Goal: Information Seeking & Learning: Find specific fact

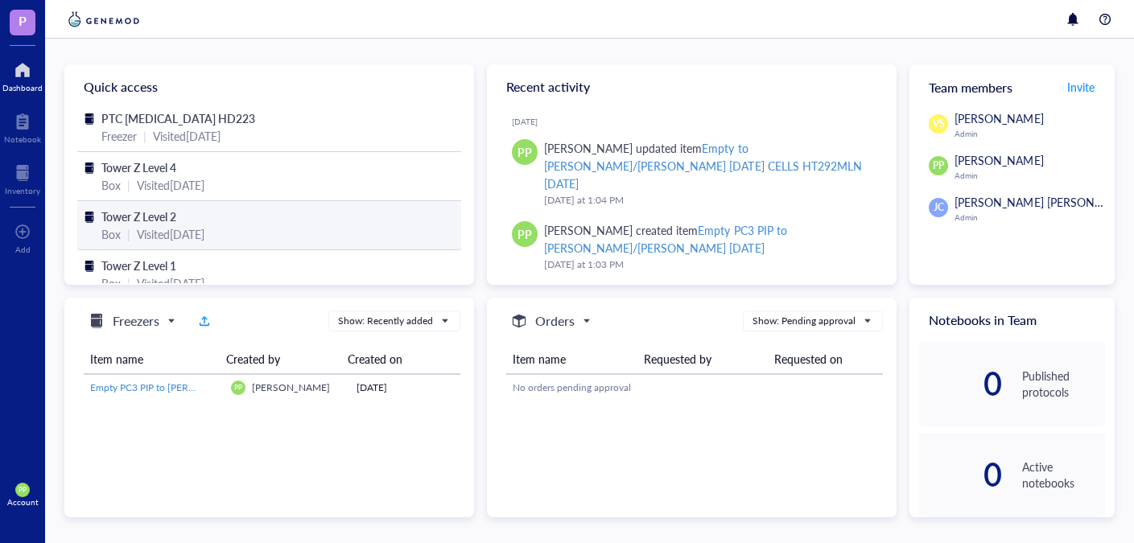
scroll to position [3, 0]
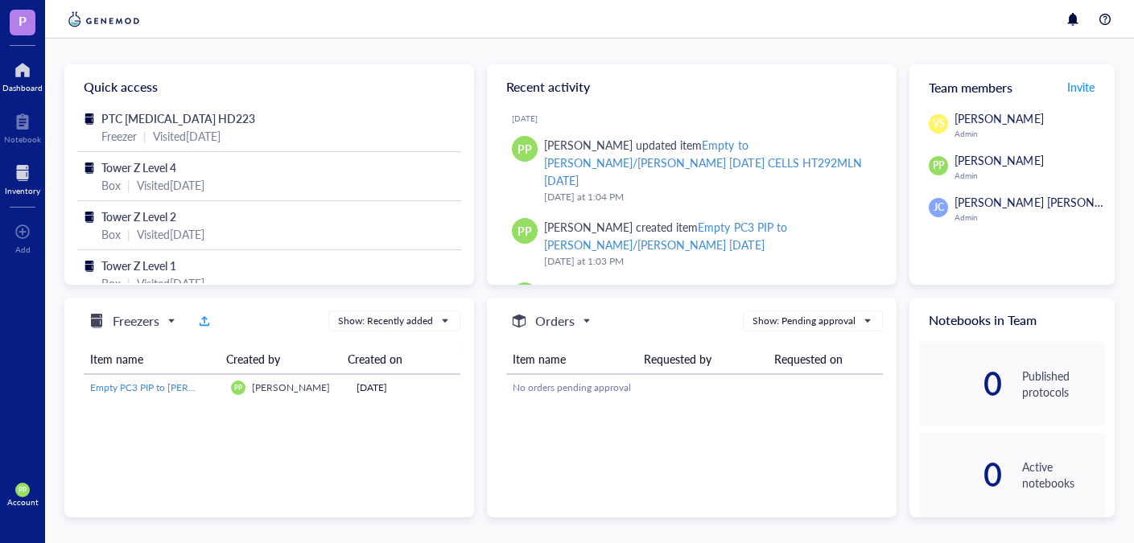
click at [24, 188] on div "Inventory" at bounding box center [22, 191] width 35 height 10
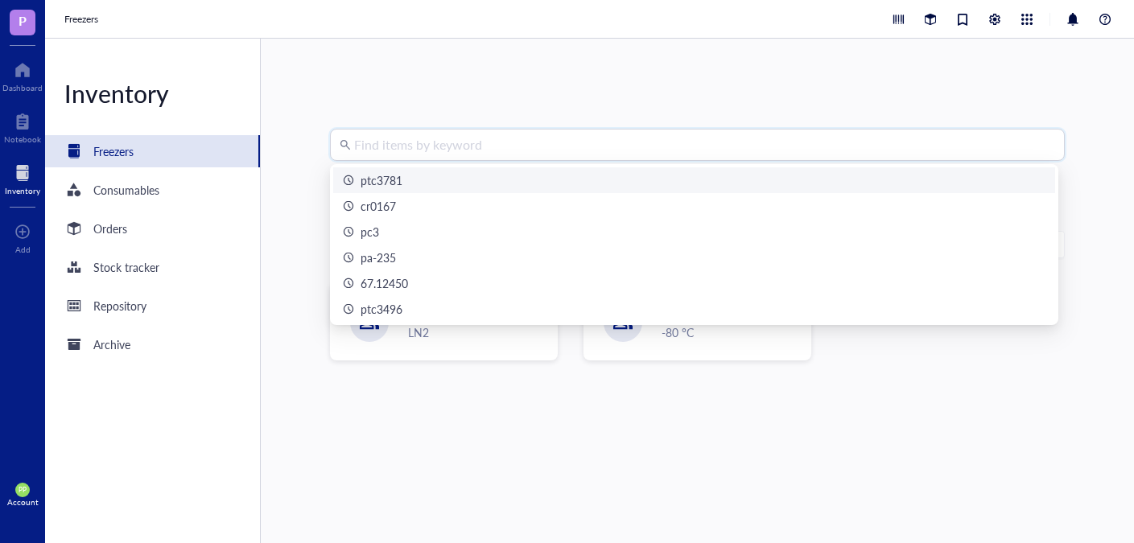
click at [431, 142] on input "search" at bounding box center [704, 145] width 701 height 31
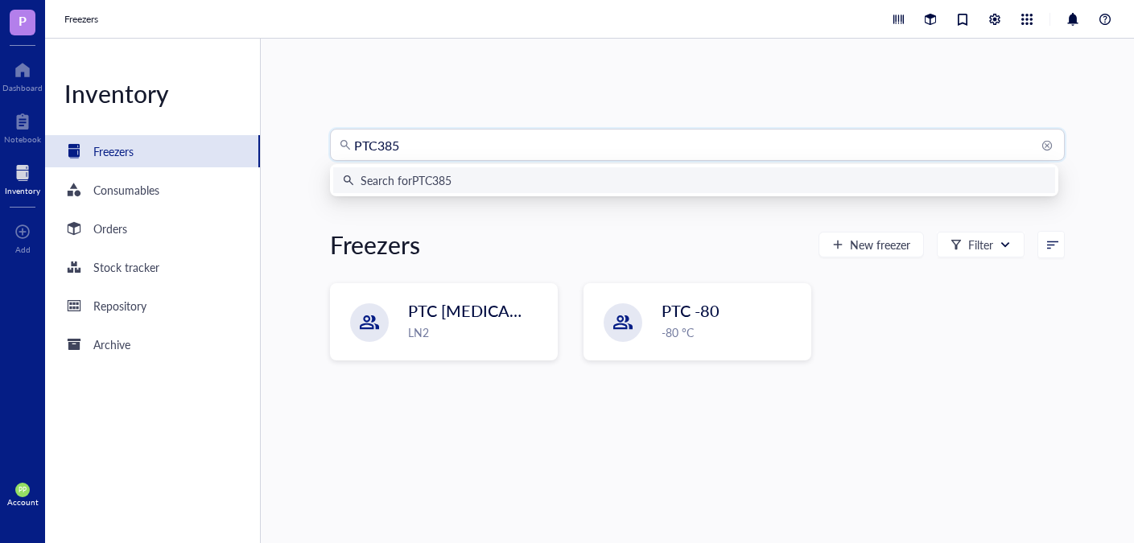
type input "PTC3857"
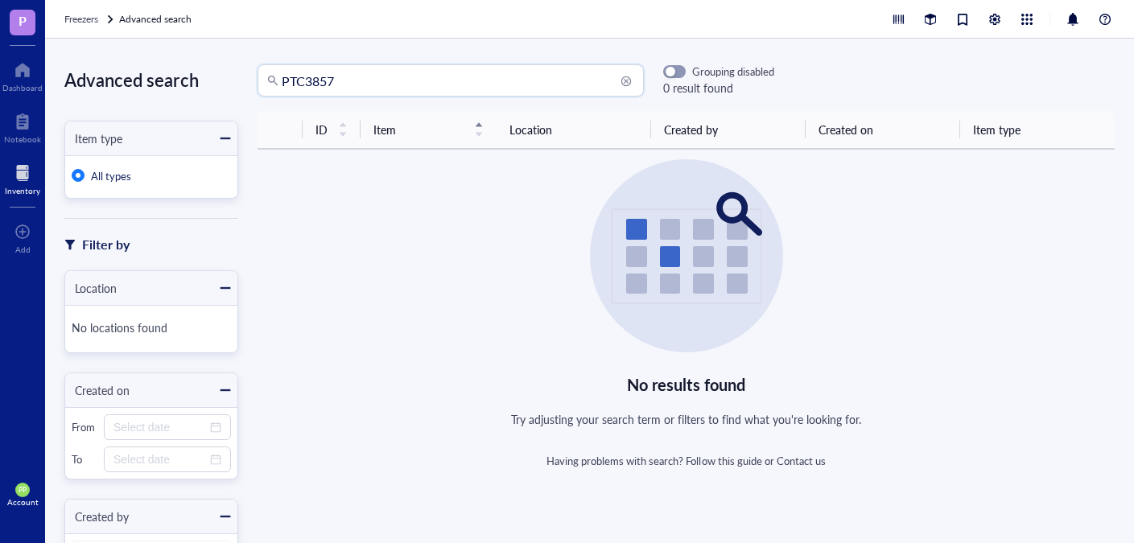
click at [378, 82] on input "PTC3857" at bounding box center [458, 80] width 353 height 31
type input "P"
type input "munster"
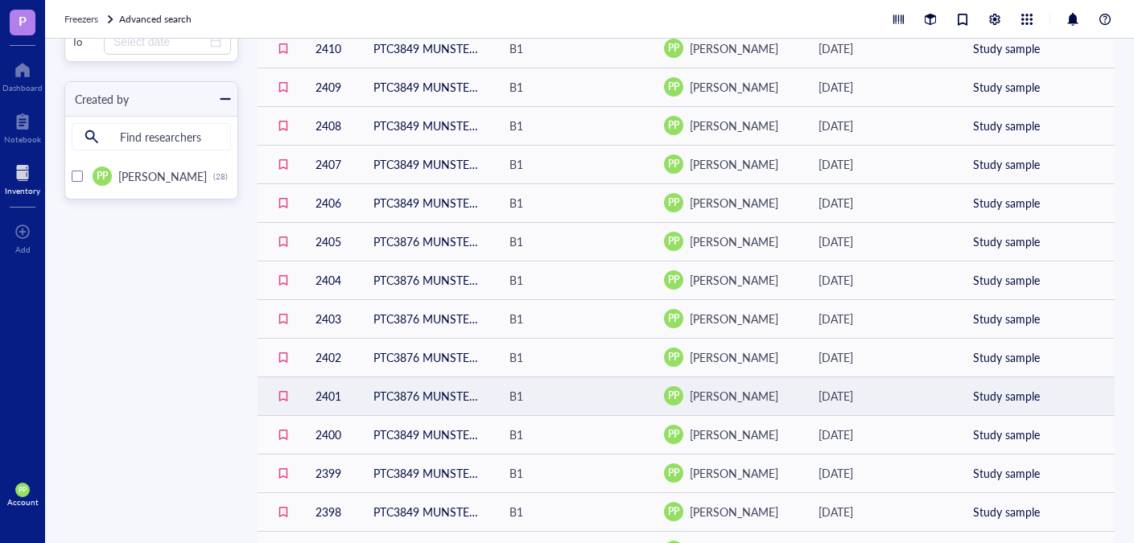
scroll to position [624, 0]
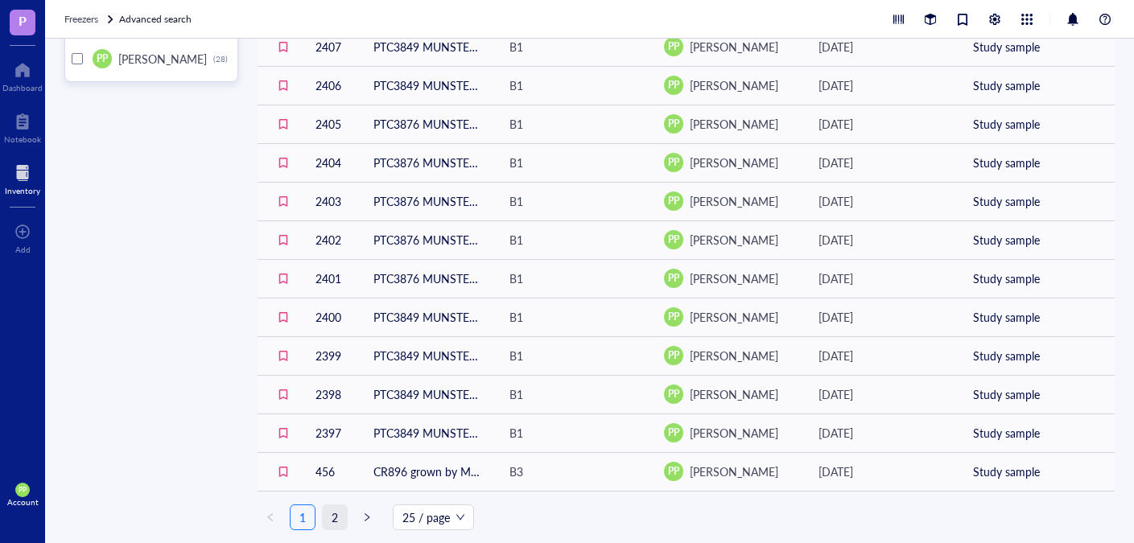
click at [340, 518] on link "2" at bounding box center [335, 517] width 24 height 24
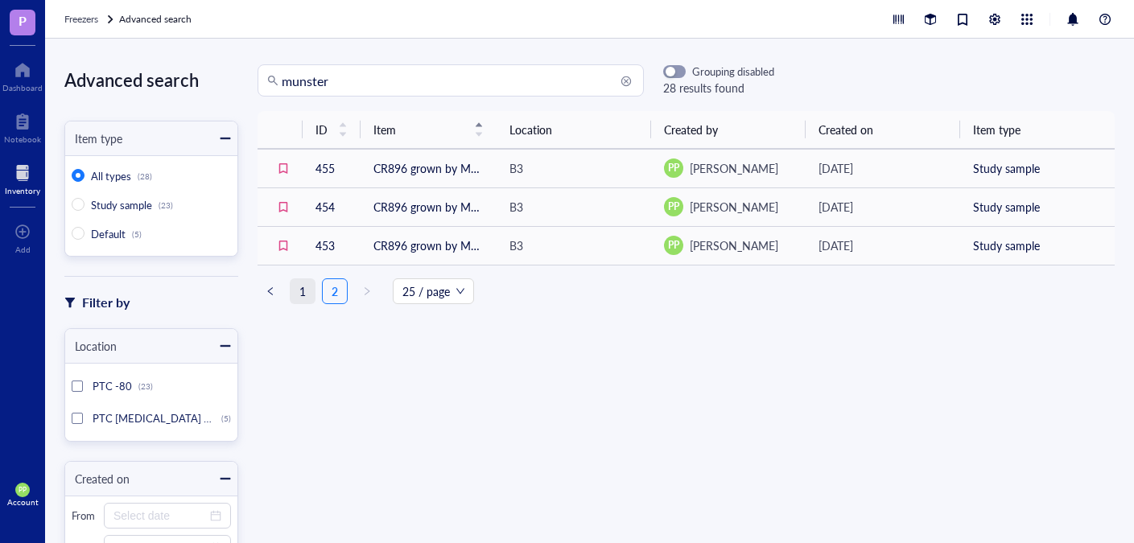
click at [295, 292] on link "1" at bounding box center [303, 291] width 24 height 24
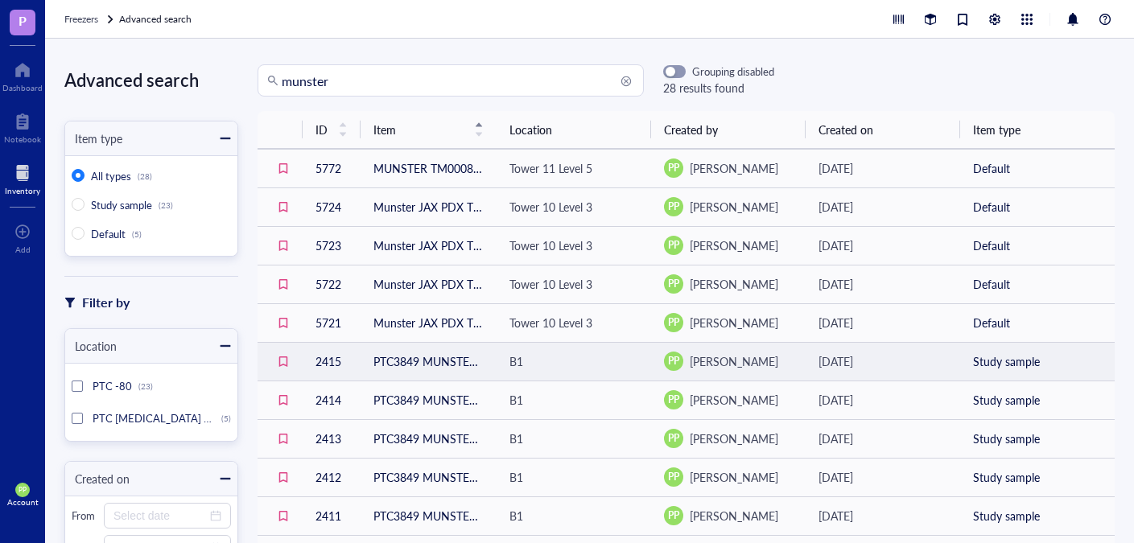
click at [416, 364] on td "PTC3849 MUNSTER P1 PDX LN" at bounding box center [429, 361] width 136 height 39
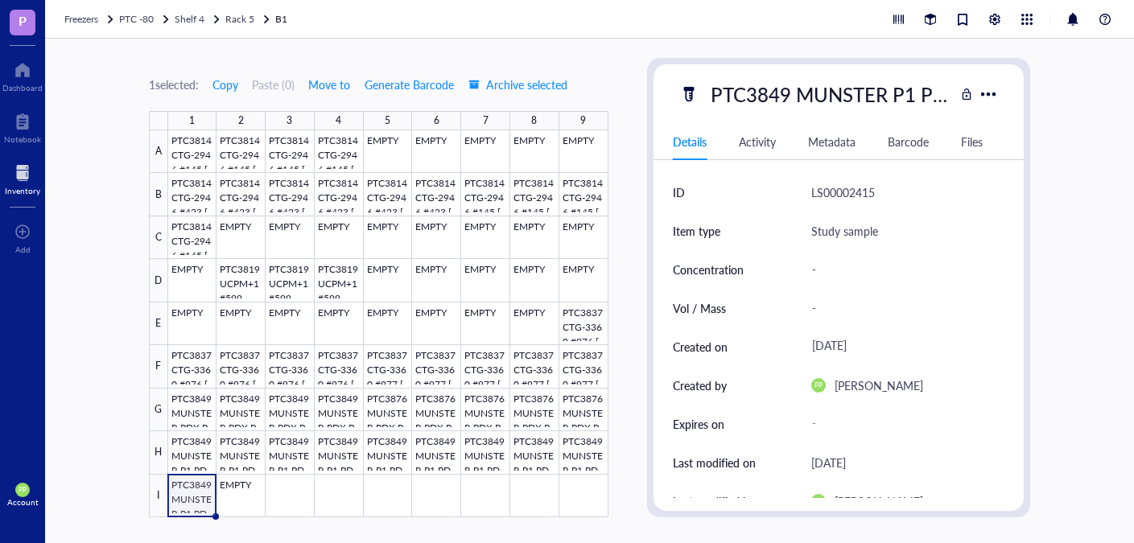
click at [25, 177] on div at bounding box center [22, 173] width 35 height 26
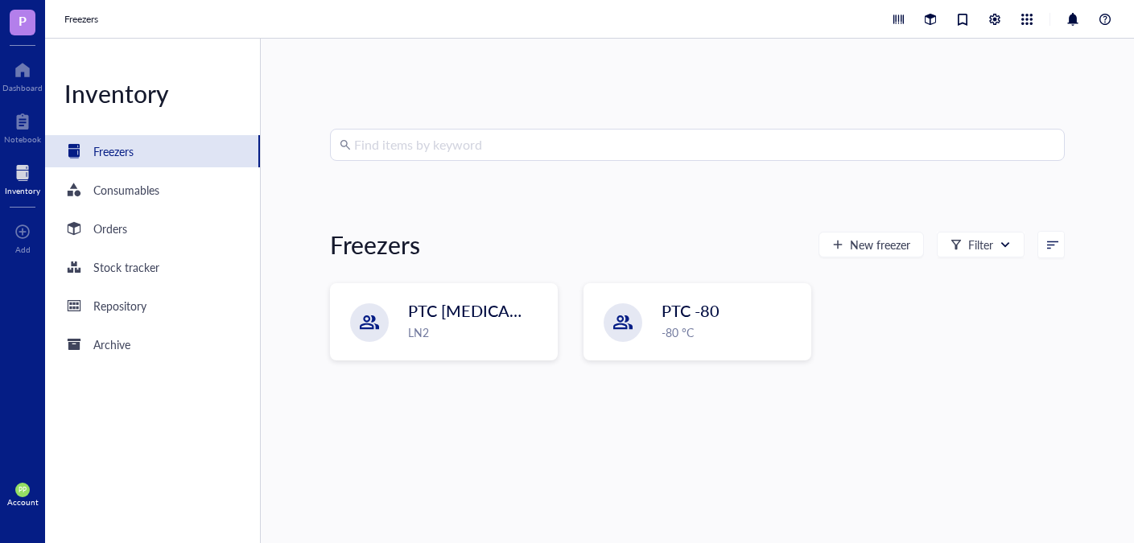
click at [377, 155] on input "search" at bounding box center [704, 145] width 701 height 31
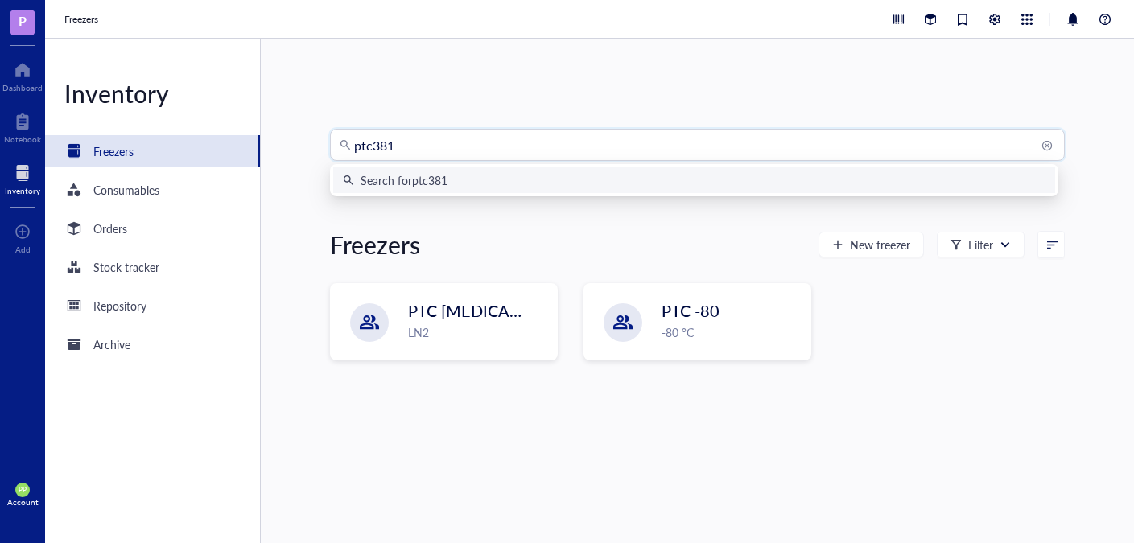
type input "ptc3819"
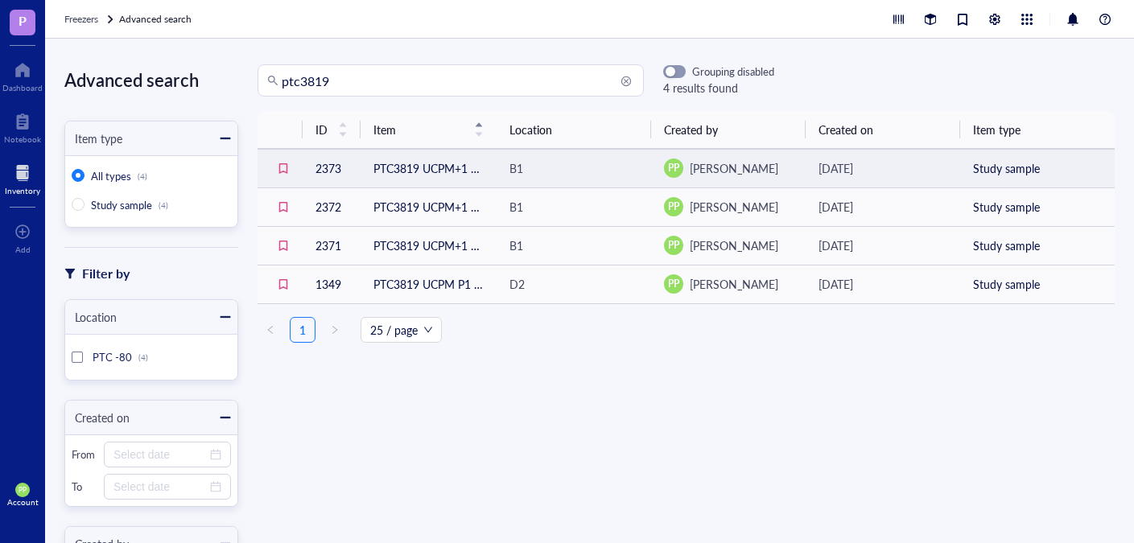
click at [464, 168] on td "PTC3819 UCPM+1 #599" at bounding box center [429, 168] width 136 height 39
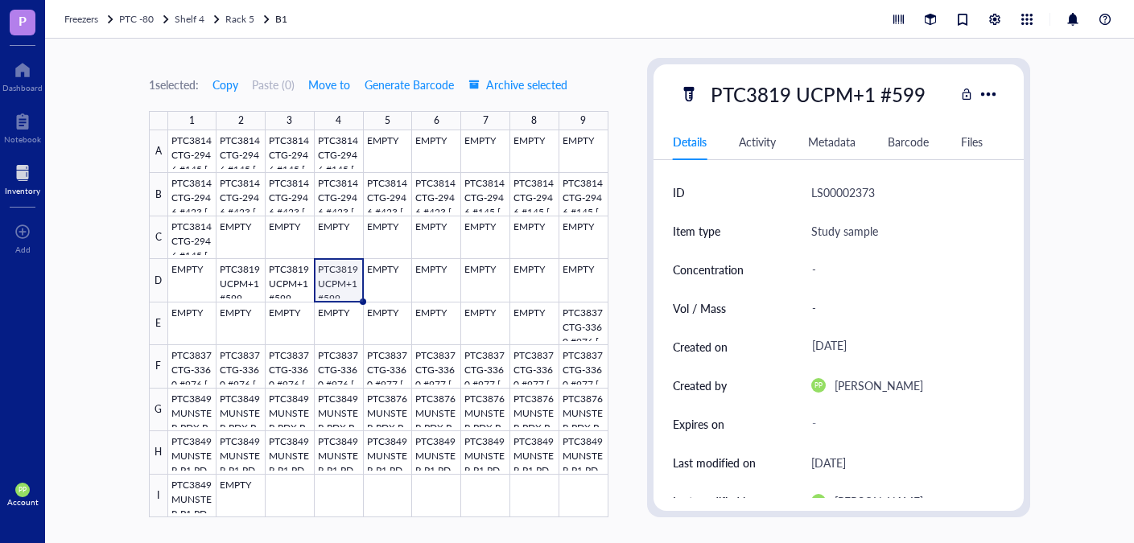
click at [20, 178] on div at bounding box center [22, 173] width 35 height 26
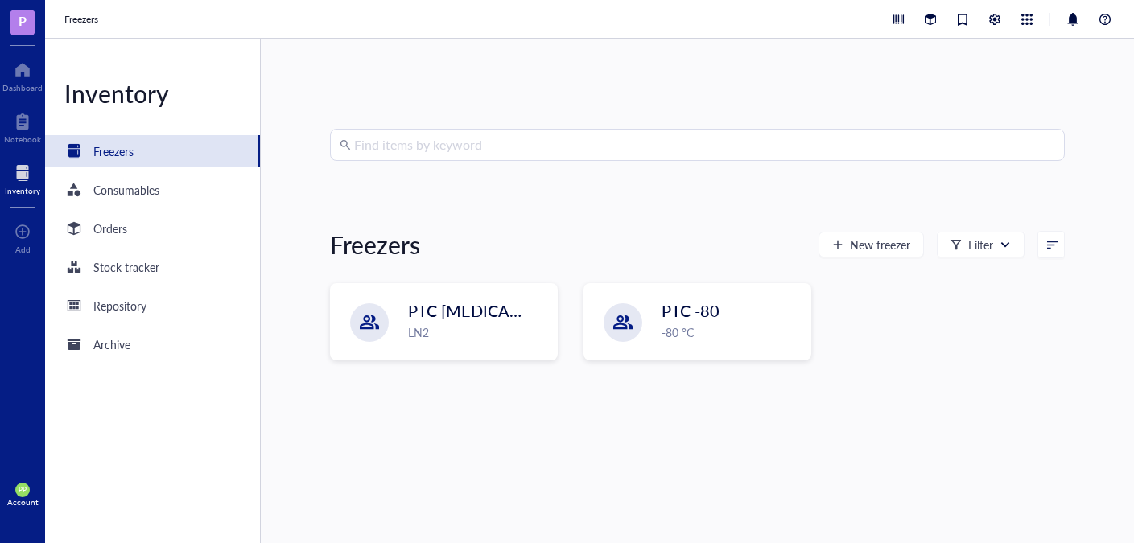
click at [426, 148] on input "search" at bounding box center [704, 145] width 701 height 31
click at [396, 147] on input "search" at bounding box center [704, 145] width 701 height 31
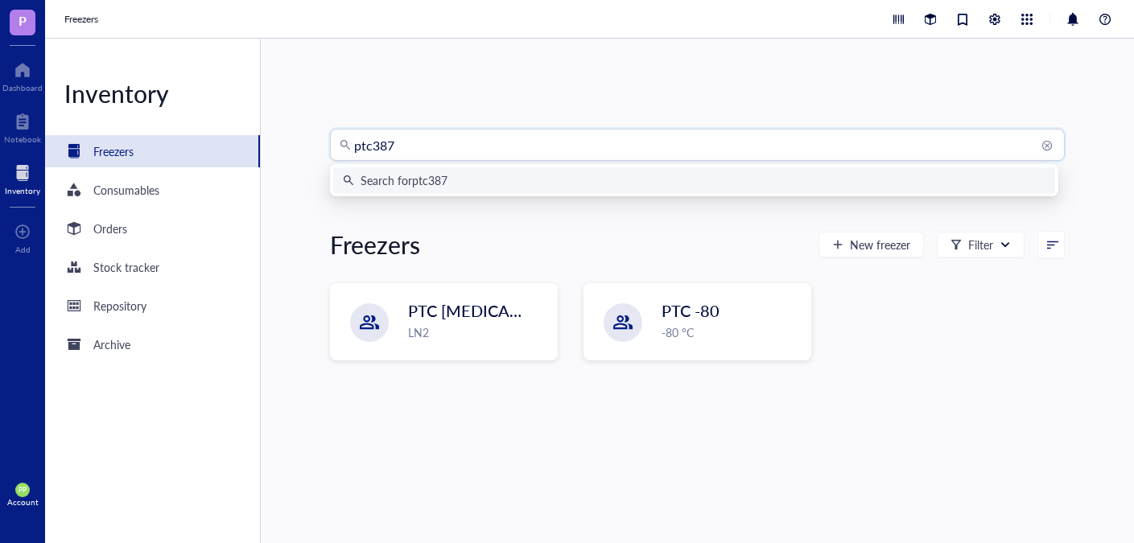
type input "ptc3876"
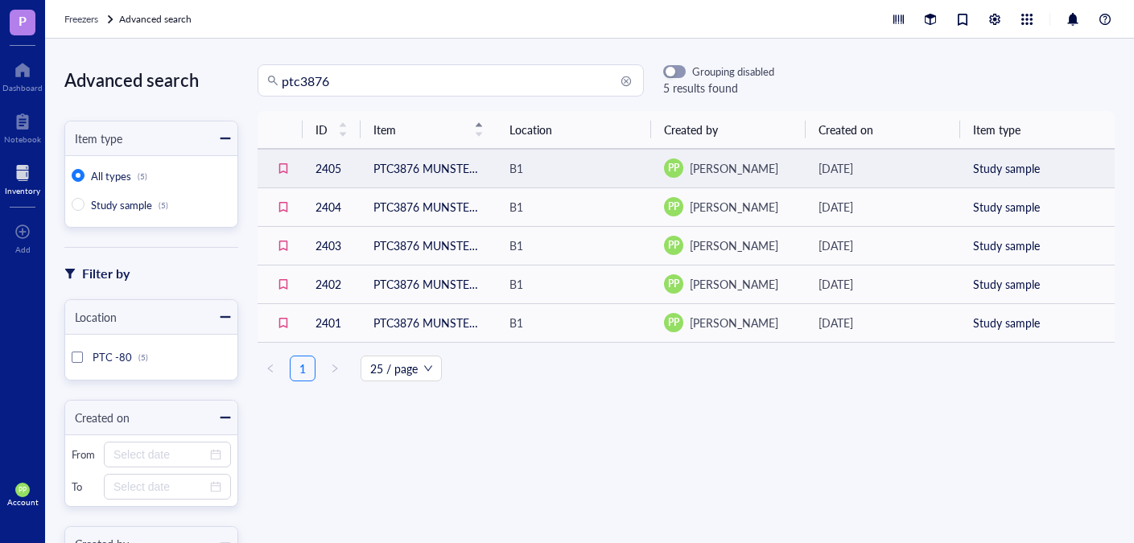
click at [377, 168] on td "PTC3876 MUNSTER PDX P2 FF" at bounding box center [429, 168] width 136 height 39
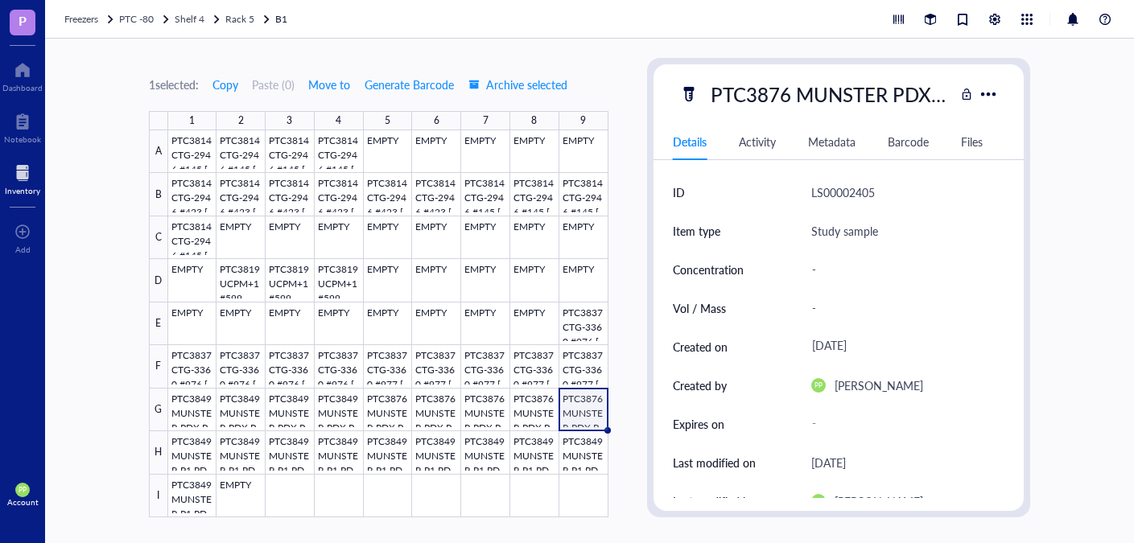
click at [24, 175] on div at bounding box center [22, 173] width 35 height 26
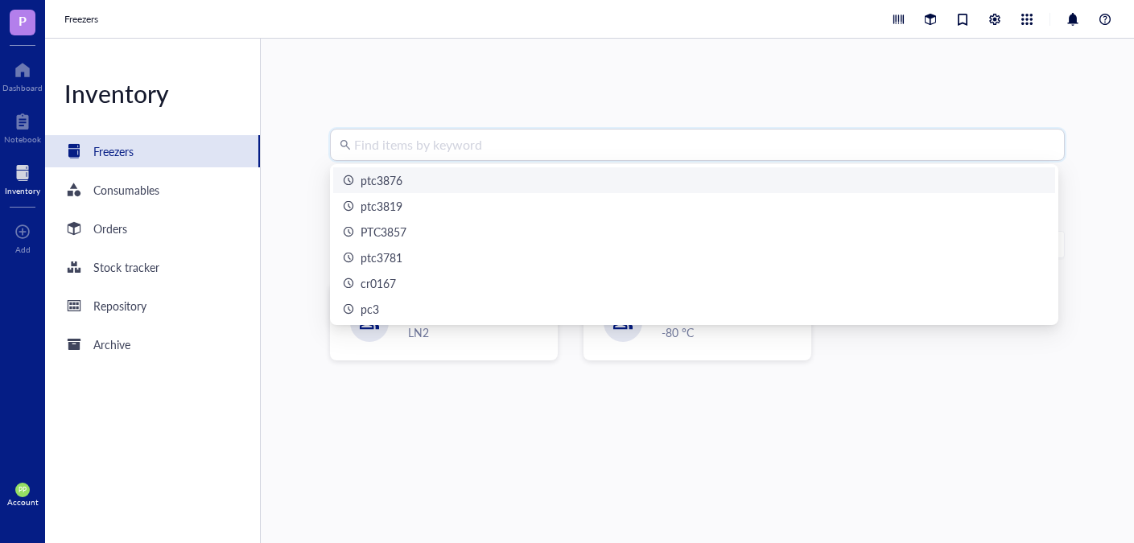
click at [448, 147] on input "search" at bounding box center [704, 145] width 701 height 31
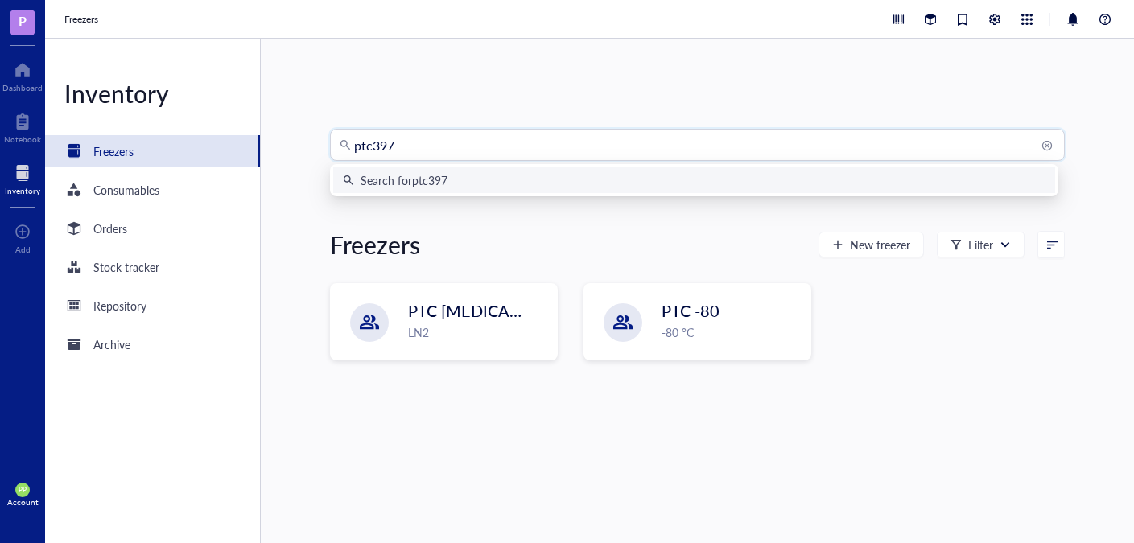
type input "ptc3971"
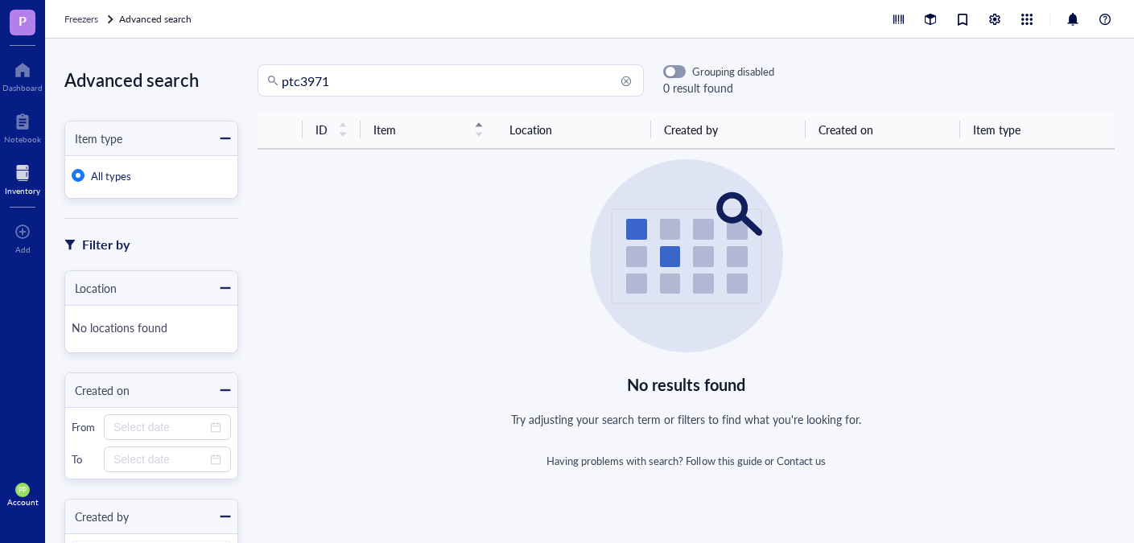
click at [372, 89] on input "ptc3971" at bounding box center [458, 80] width 353 height 31
type input "ptc3928"
click at [27, 83] on div "Dashboard" at bounding box center [22, 88] width 40 height 10
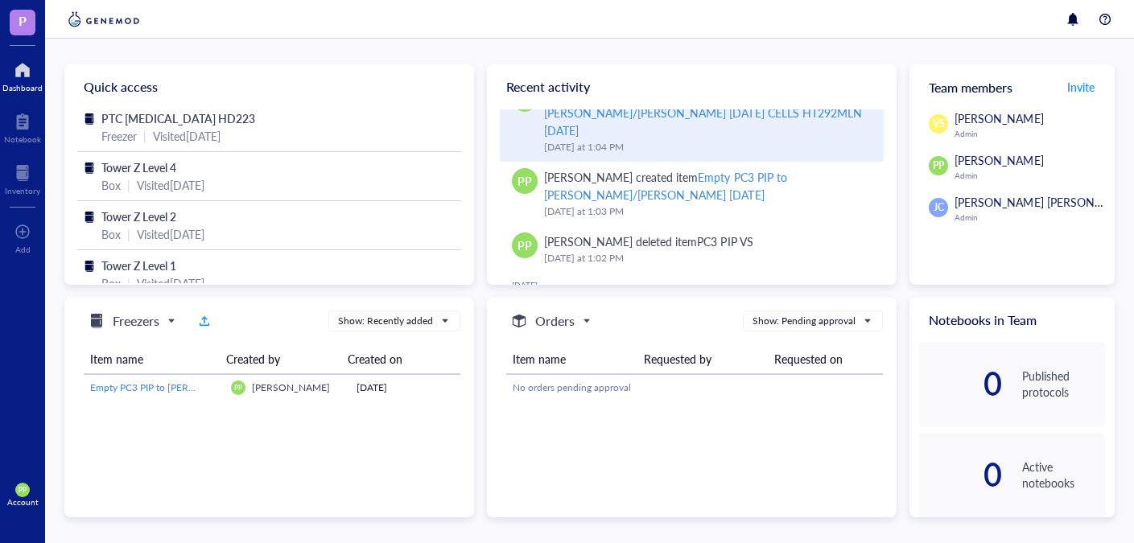
scroll to position [130, 0]
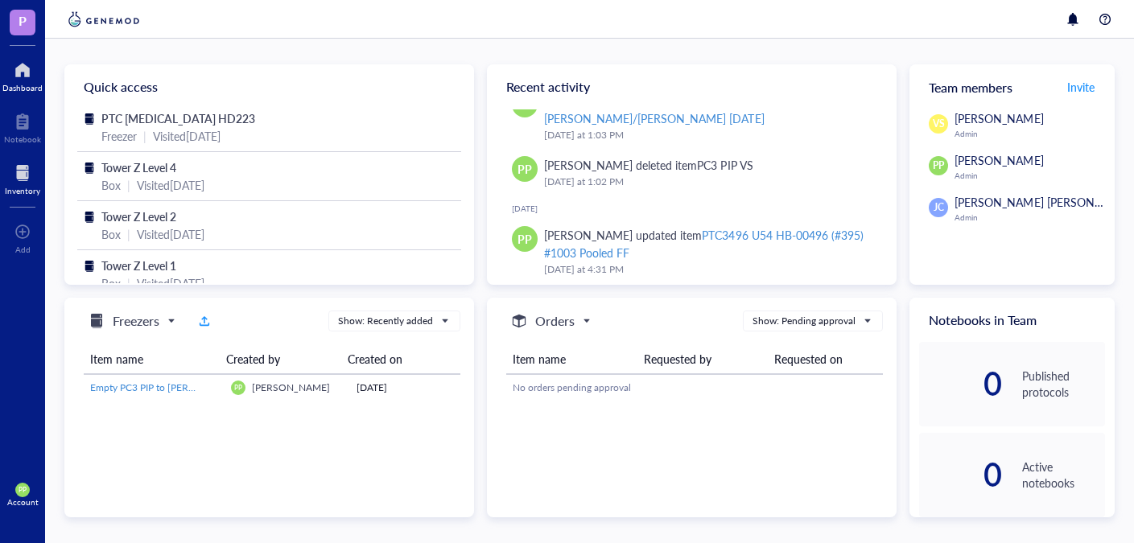
click at [26, 183] on div at bounding box center [22, 173] width 35 height 26
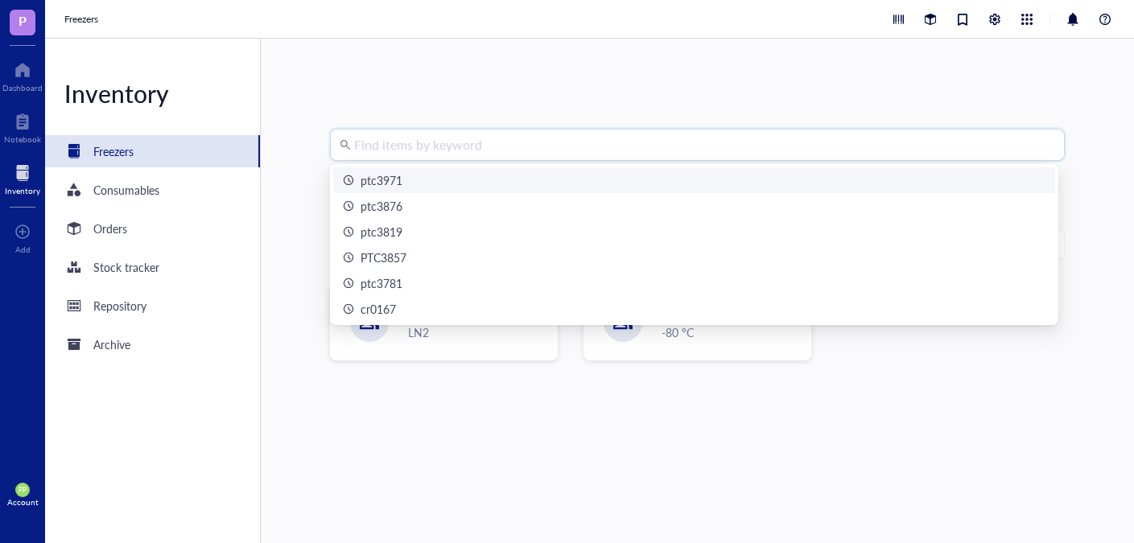
click at [382, 151] on input "search" at bounding box center [704, 145] width 701 height 31
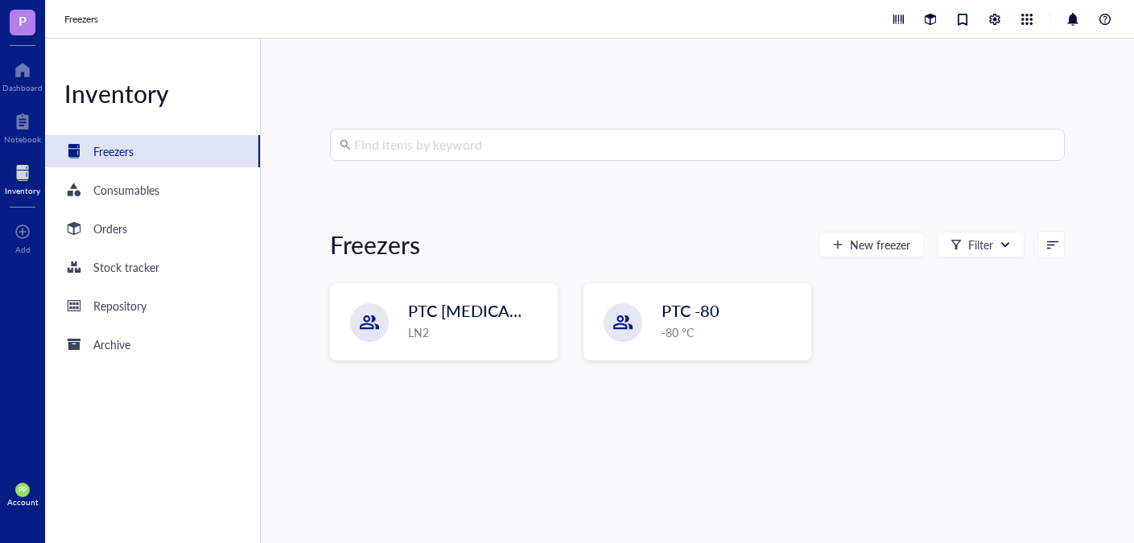
click at [165, 375] on div "Inventory Freezers Consumables Orders Stock tracker Repository Archive" at bounding box center [153, 291] width 216 height 505
click at [23, 497] on span "PP" at bounding box center [22, 490] width 14 height 14
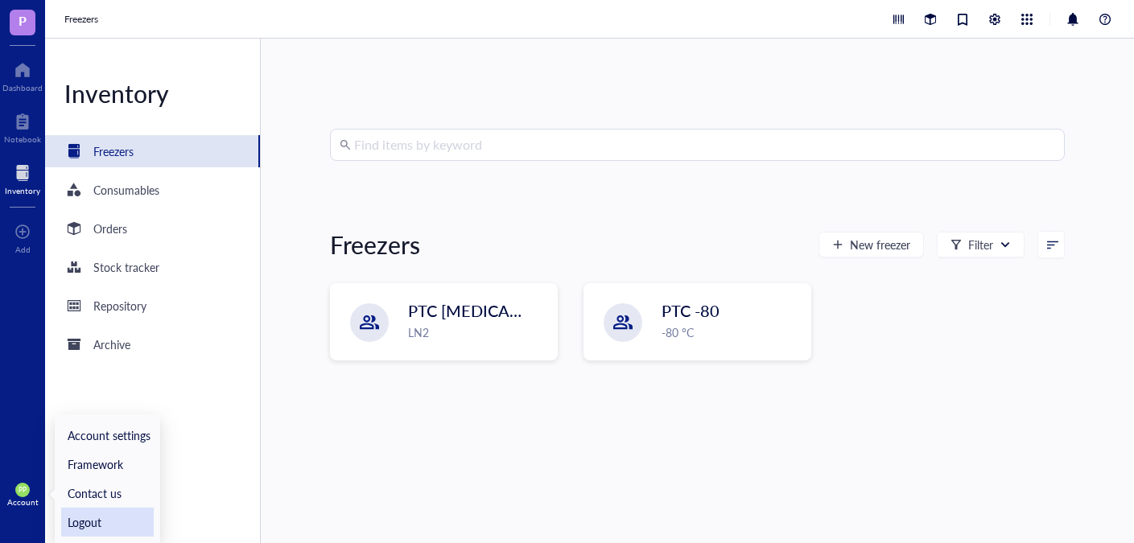
click at [93, 524] on link "Logout" at bounding box center [107, 522] width 93 height 29
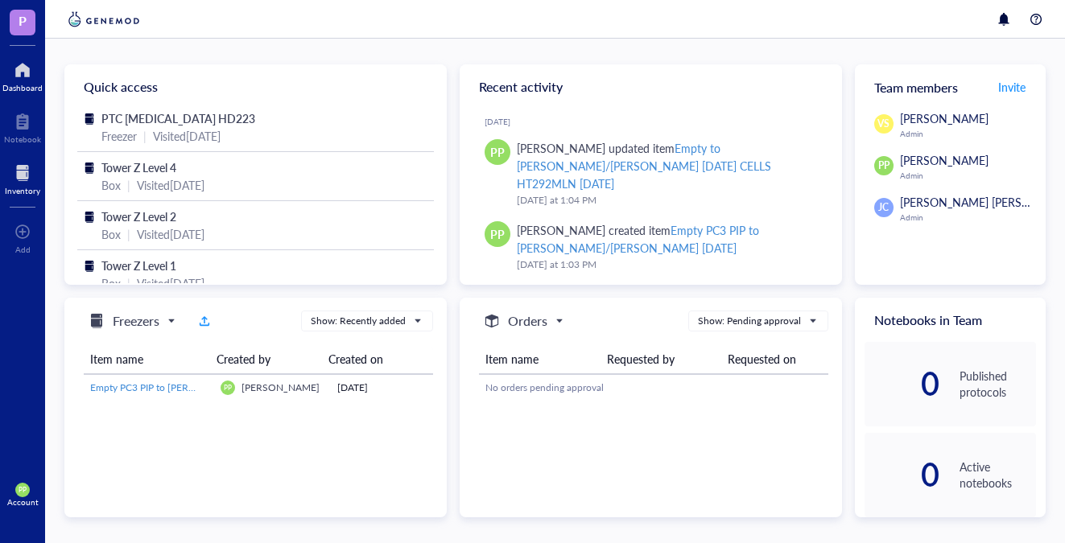
click at [22, 186] on div "Inventory" at bounding box center [22, 191] width 35 height 10
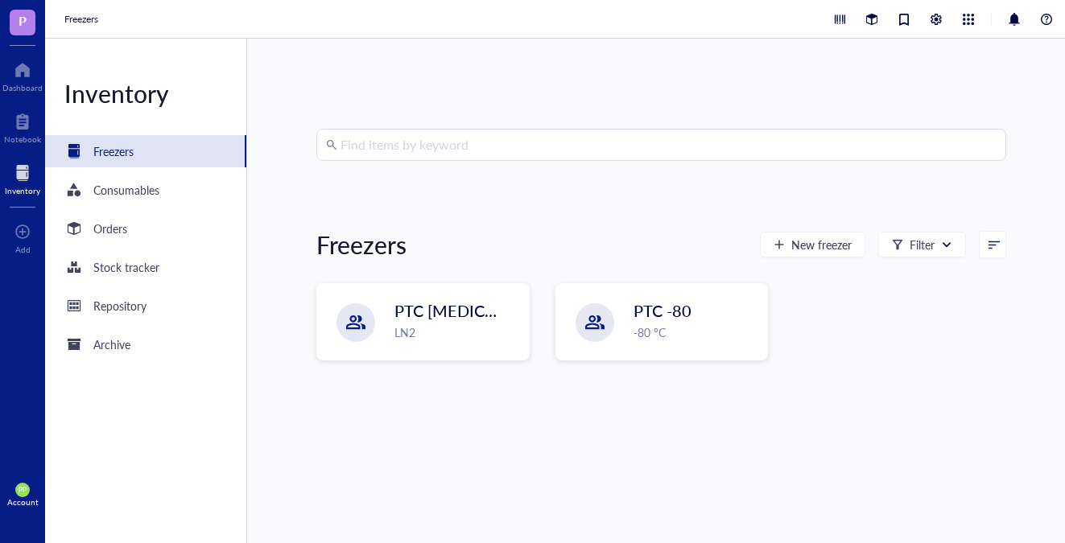
click at [431, 142] on input "search" at bounding box center [668, 145] width 656 height 31
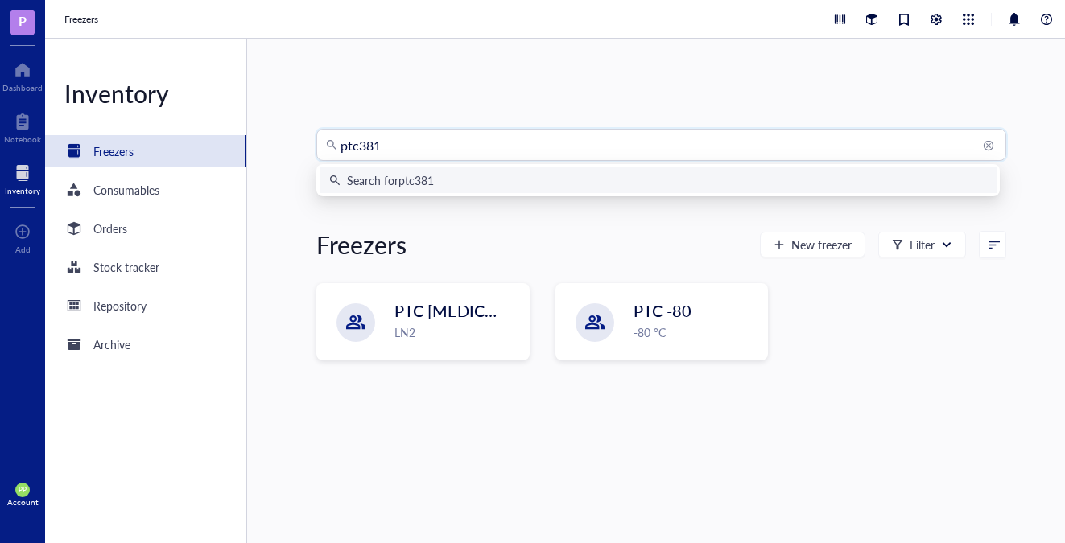
type input "ptc3819"
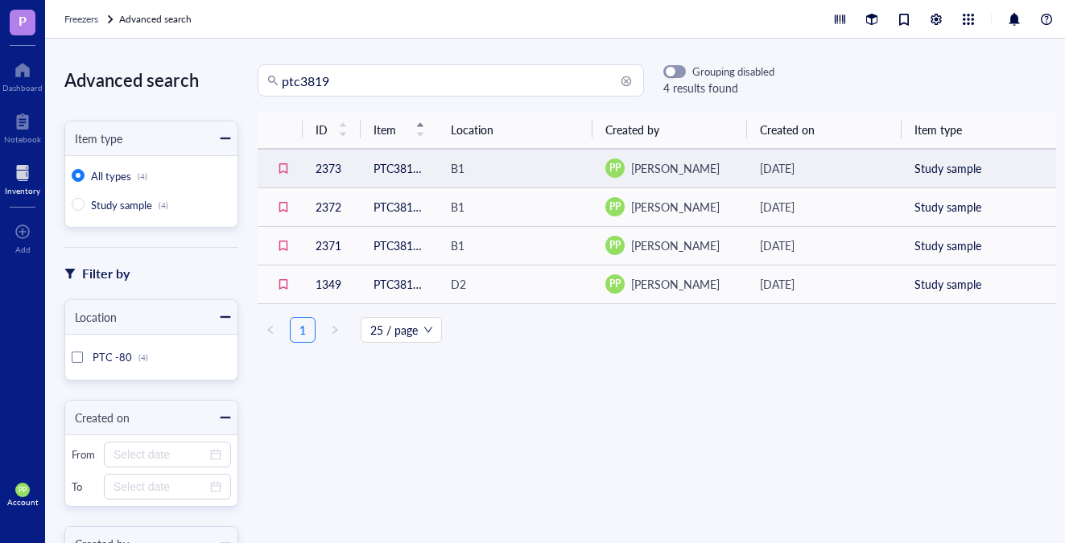
click at [382, 165] on td "PTC3819 UCPM+1 #599" at bounding box center [399, 168] width 77 height 39
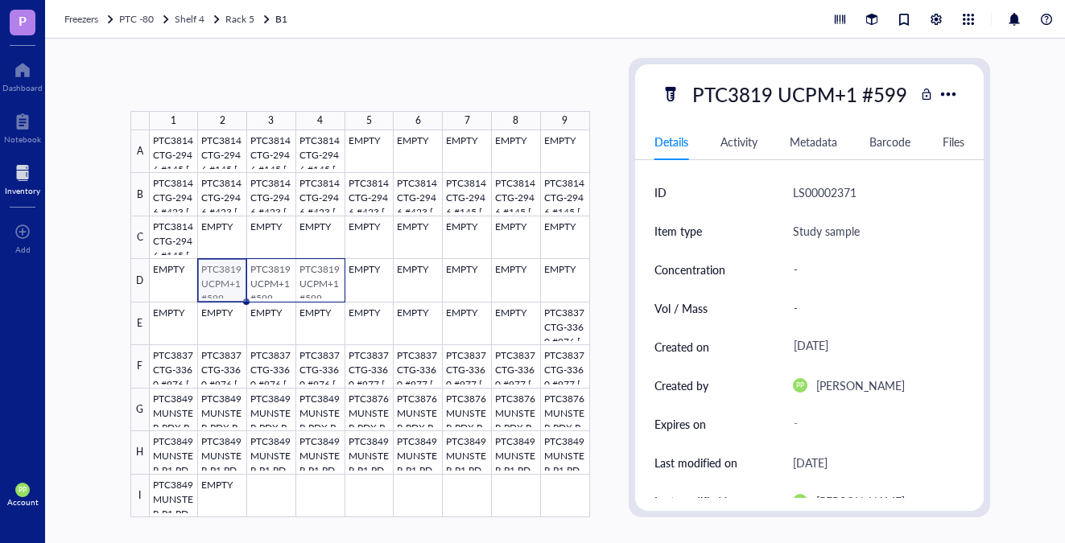
drag, startPoint x: 279, startPoint y: 281, endPoint x: 335, endPoint y: 287, distance: 55.8
click at [335, 287] on div at bounding box center [370, 323] width 440 height 387
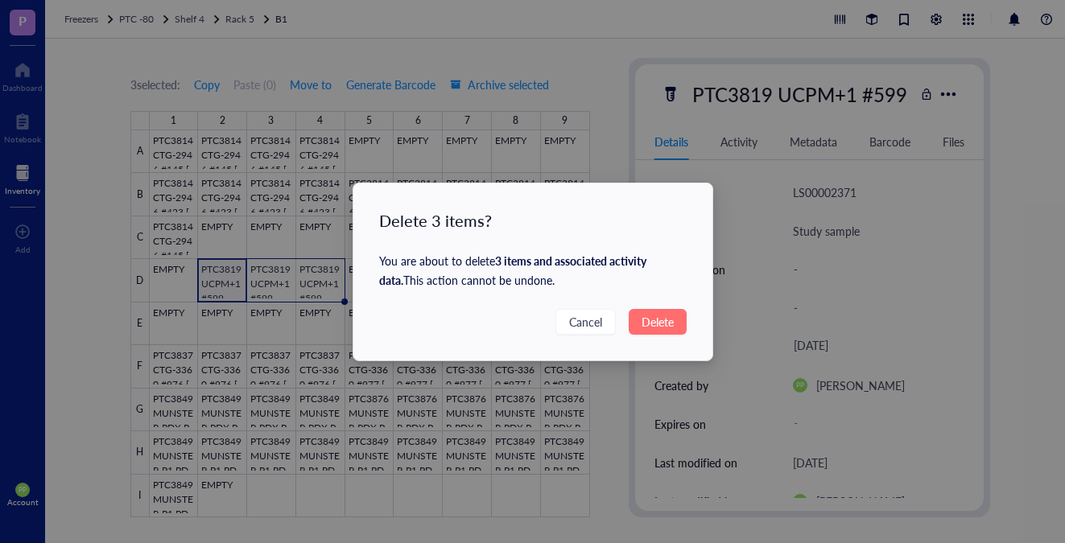
click at [637, 318] on button "Delete" at bounding box center [658, 322] width 58 height 26
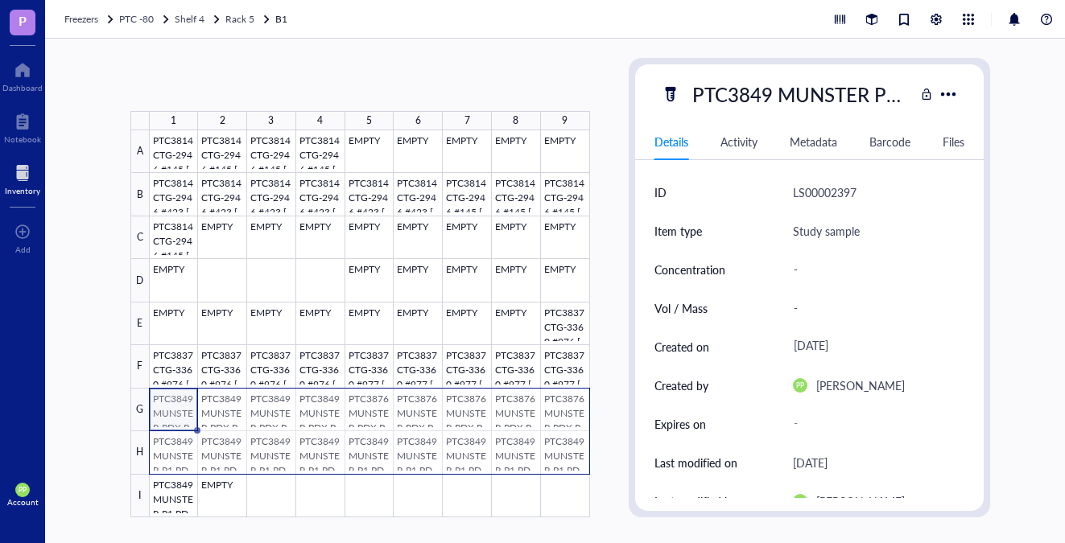
drag, startPoint x: 179, startPoint y: 400, endPoint x: 564, endPoint y: 456, distance: 389.5
click at [564, 456] on div at bounding box center [370, 323] width 440 height 387
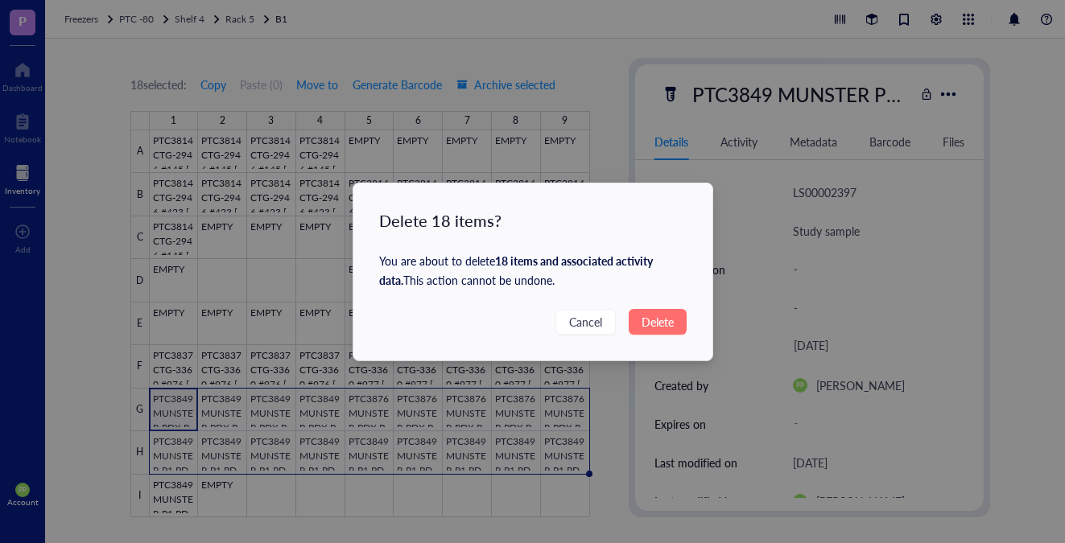
click at [653, 324] on span "Delete" at bounding box center [657, 322] width 32 height 18
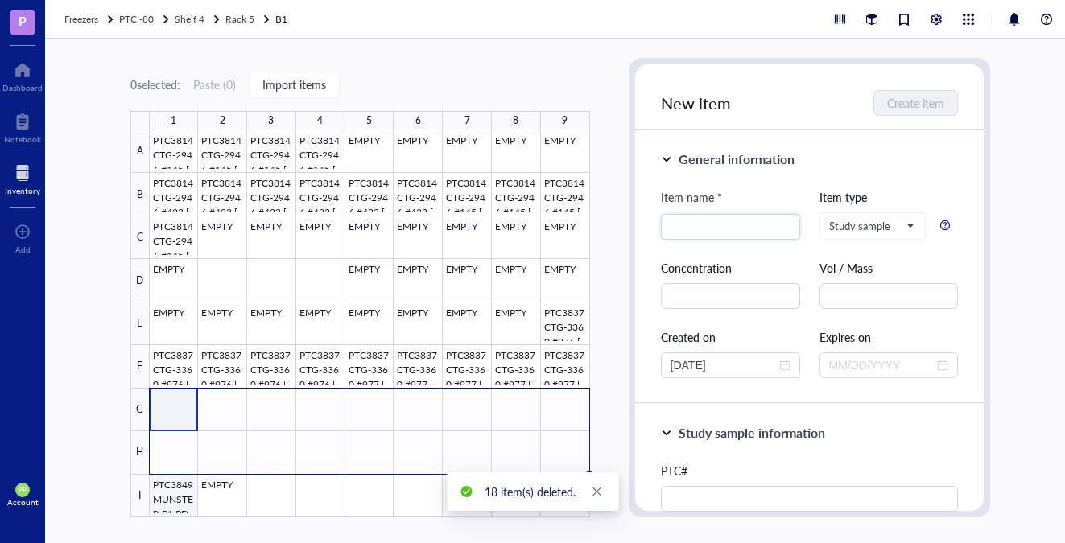
click at [163, 493] on div at bounding box center [370, 323] width 440 height 387
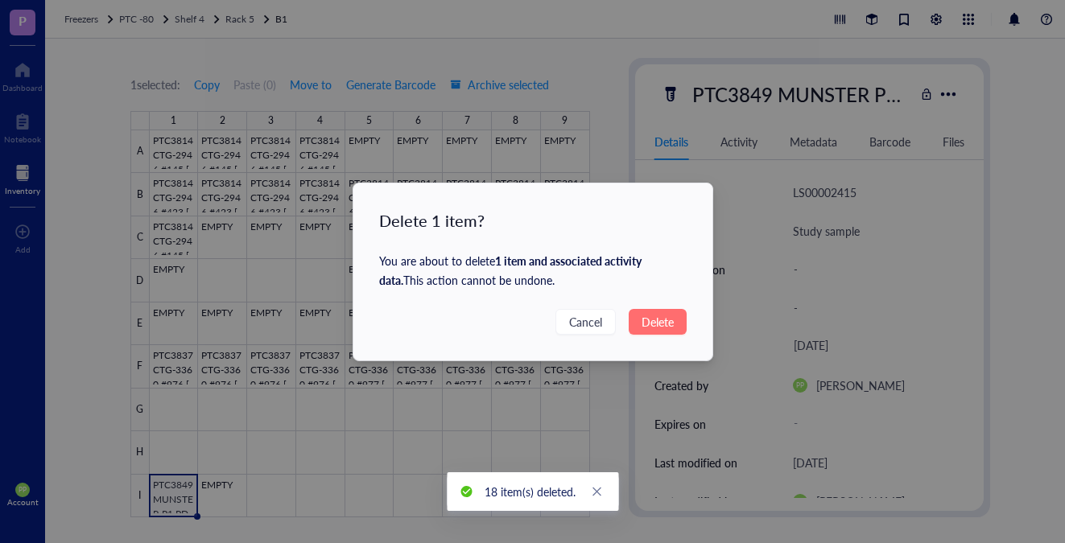
click at [655, 316] on span "Delete" at bounding box center [657, 322] width 32 height 18
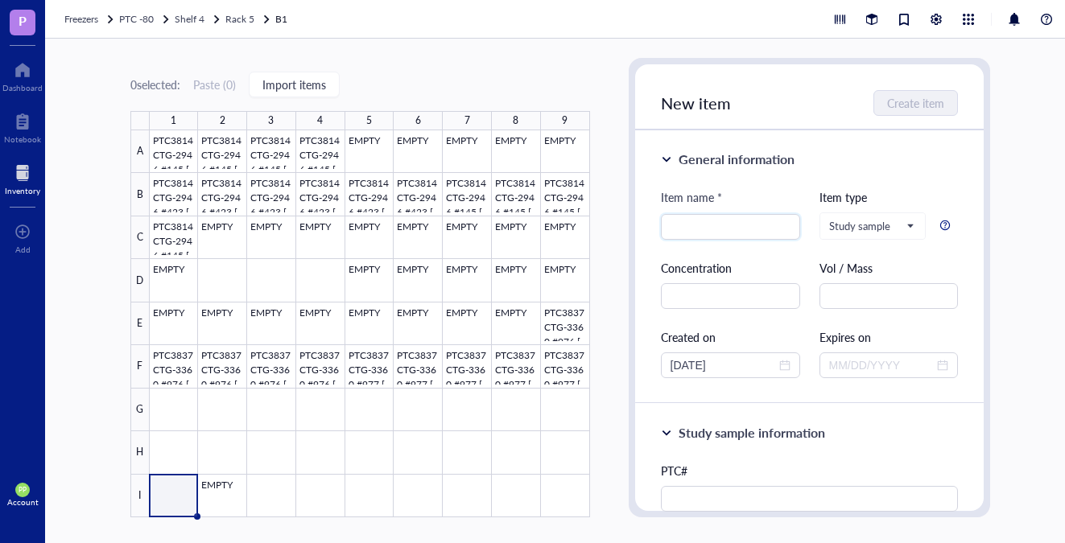
click at [31, 167] on div at bounding box center [22, 173] width 35 height 26
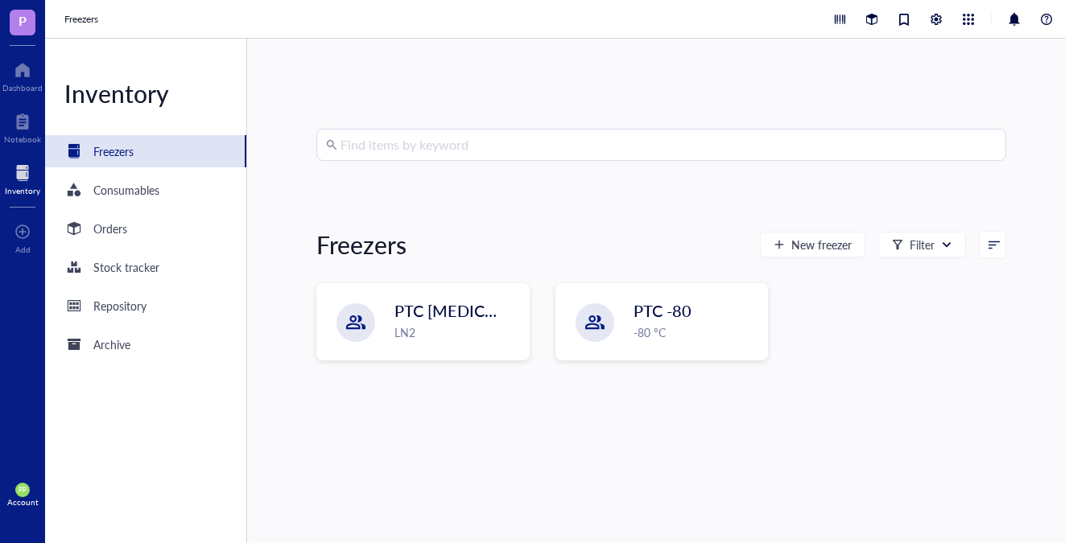
click at [371, 142] on input "search" at bounding box center [668, 145] width 656 height 31
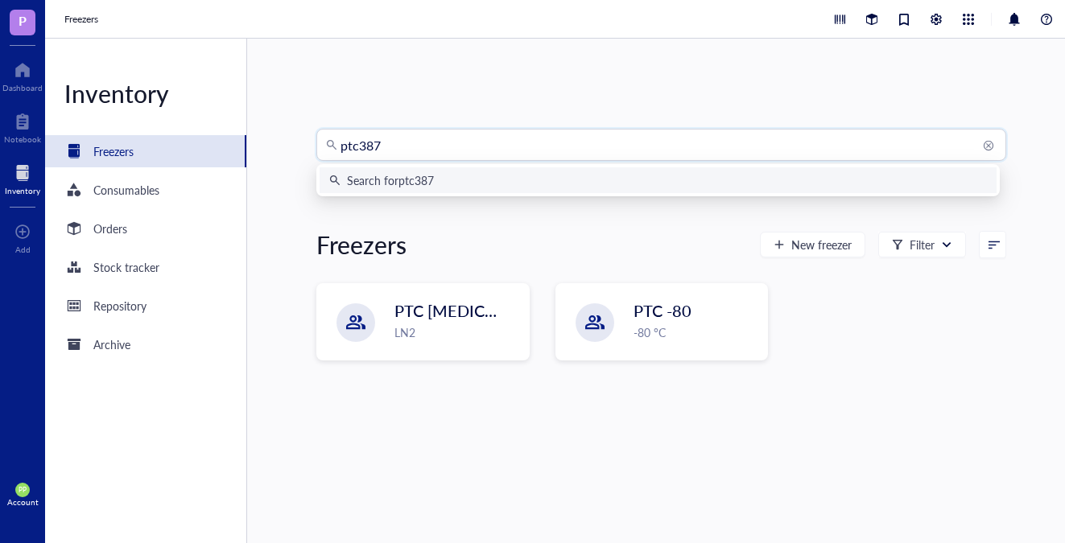
type input "ptc3876"
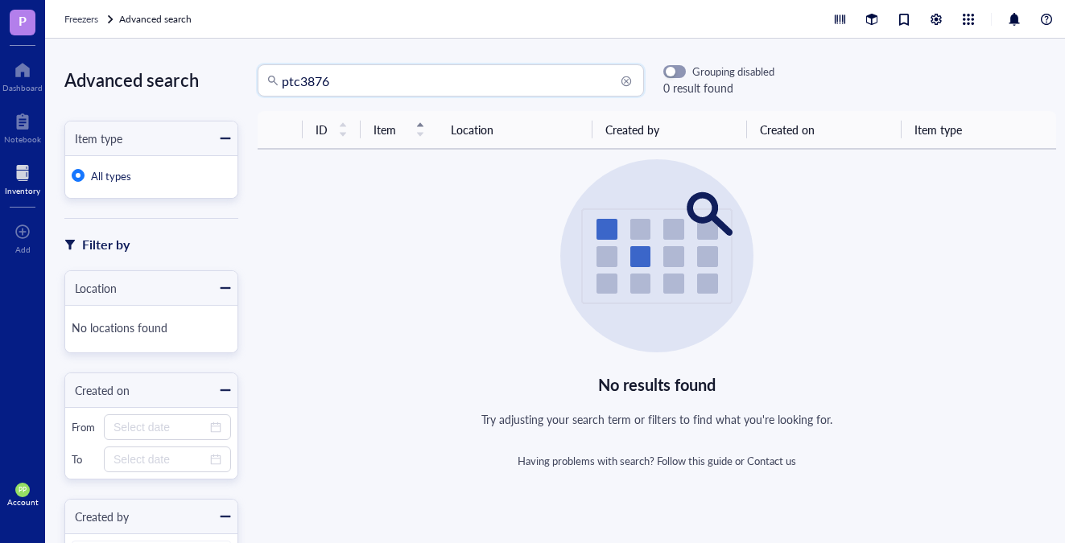
click at [390, 79] on input "ptc3876" at bounding box center [458, 80] width 353 height 31
type input "ptc3819"
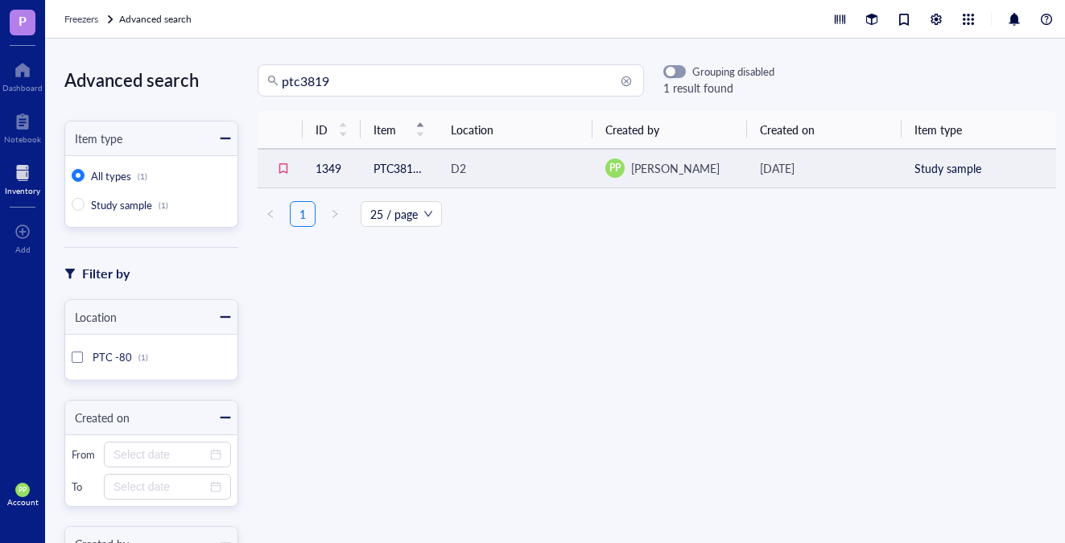
click at [397, 166] on td "PTC3819 UCPM P1 #599" at bounding box center [399, 168] width 77 height 39
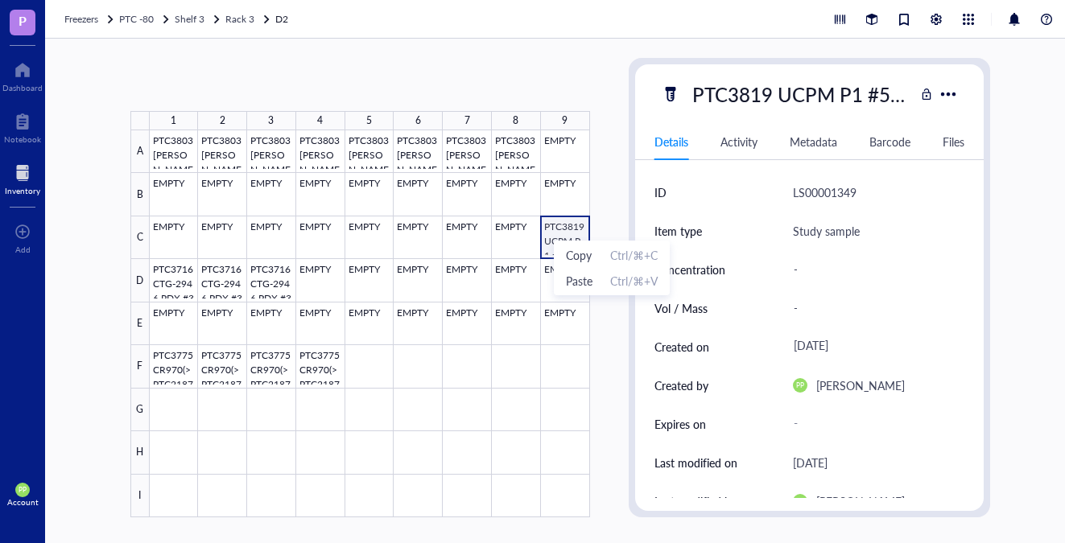
click at [559, 228] on div at bounding box center [370, 323] width 440 height 387
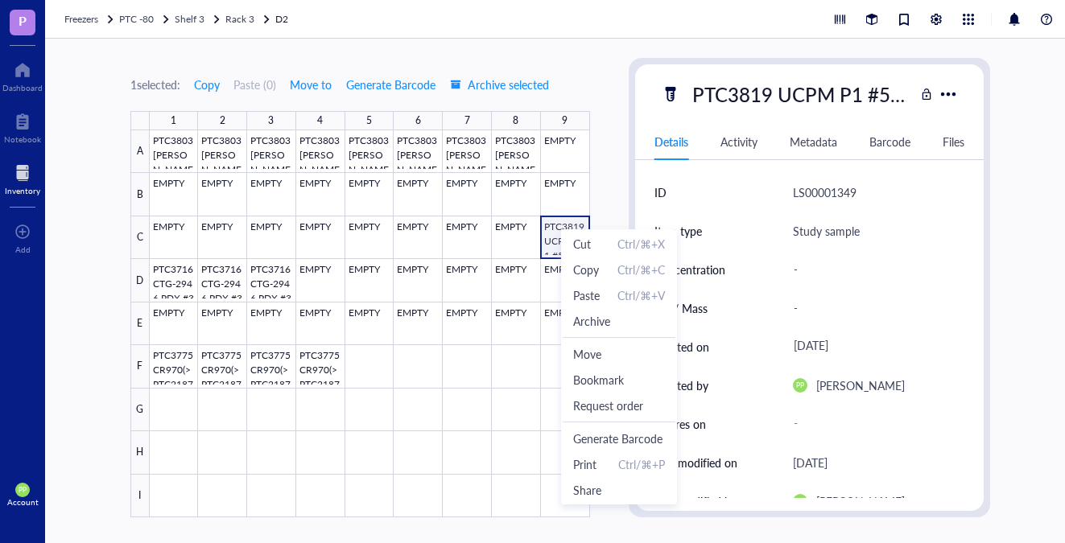
click at [556, 233] on div at bounding box center [370, 323] width 440 height 387
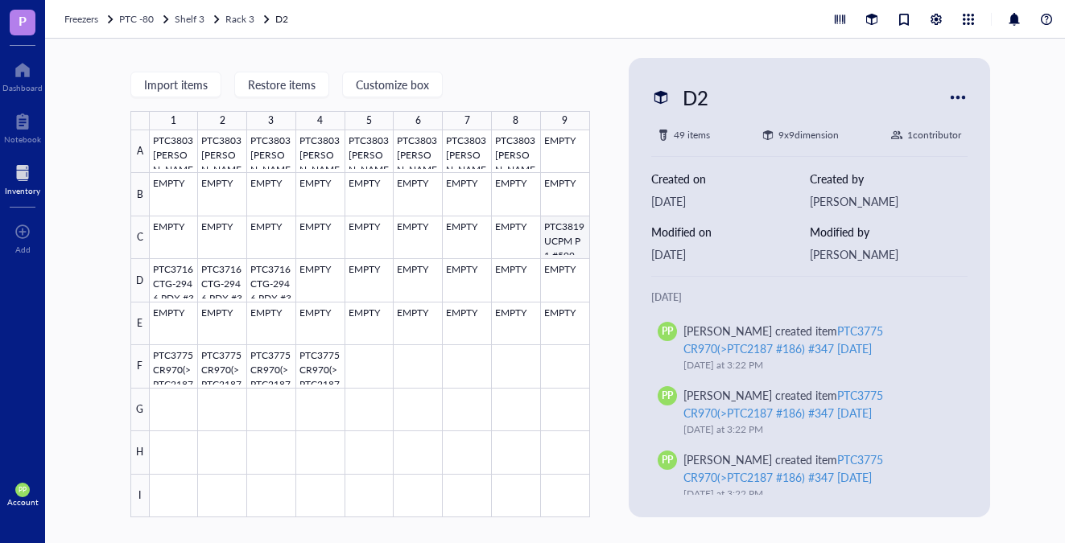
click at [542, 237] on div at bounding box center [370, 323] width 440 height 387
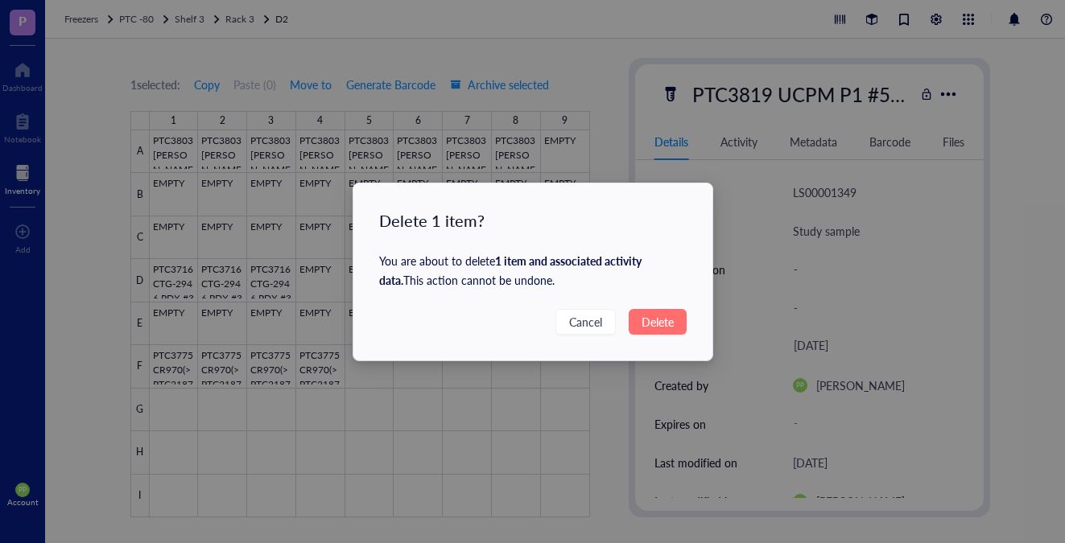
click at [646, 325] on span "Delete" at bounding box center [657, 322] width 32 height 18
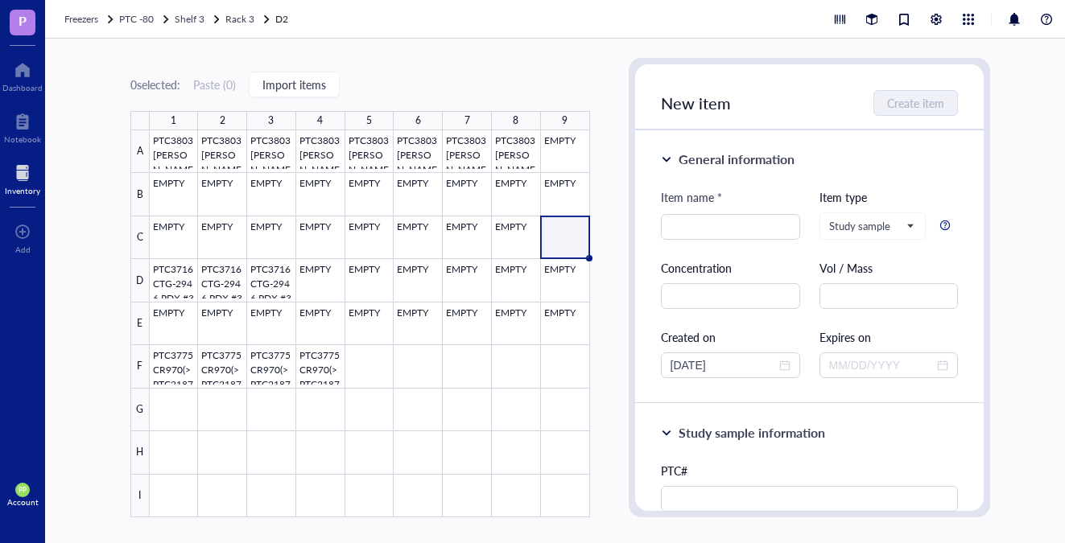
click at [27, 181] on div at bounding box center [22, 173] width 35 height 26
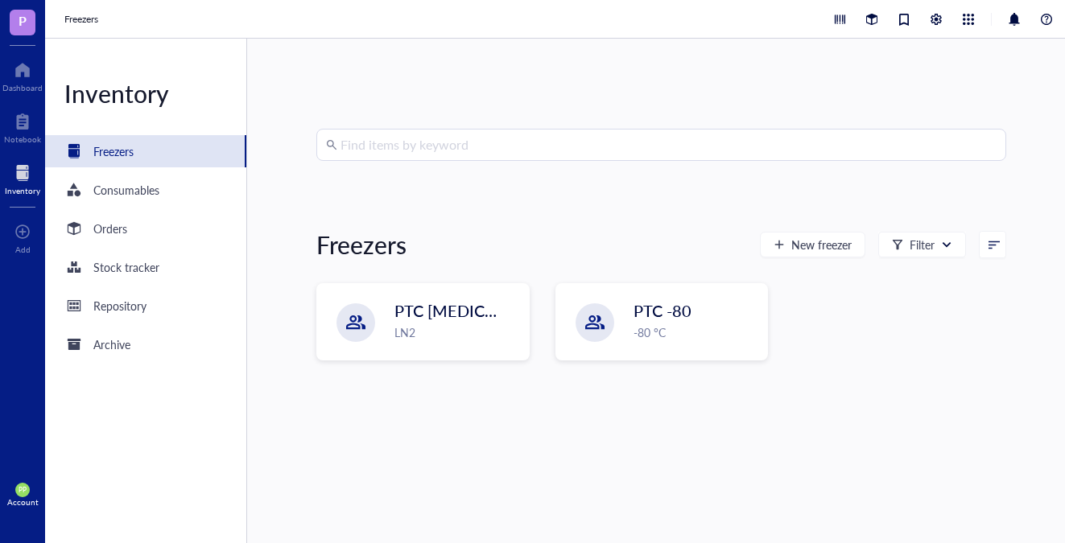
click at [427, 151] on input "search" at bounding box center [668, 145] width 656 height 31
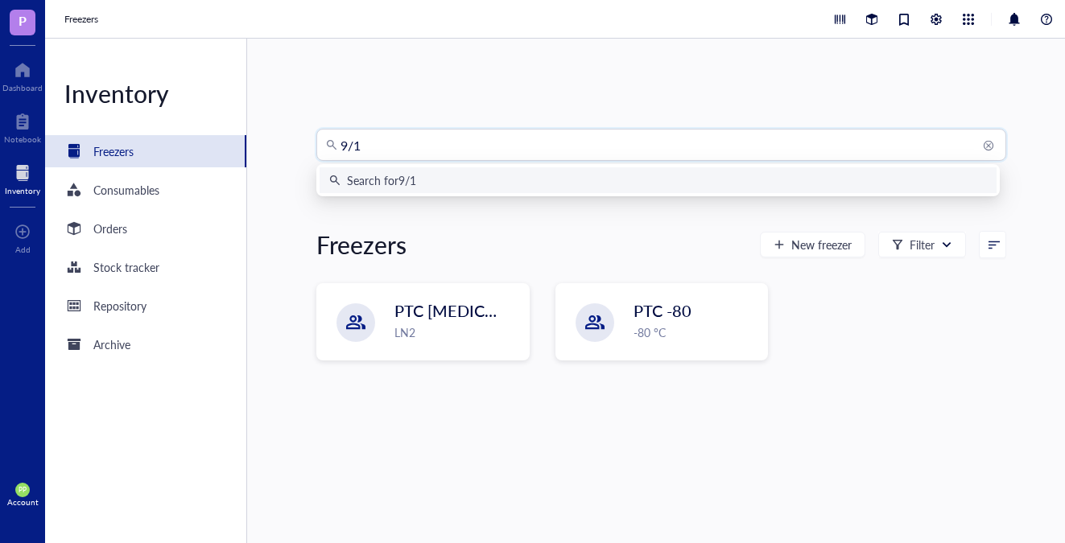
type input "9/17"
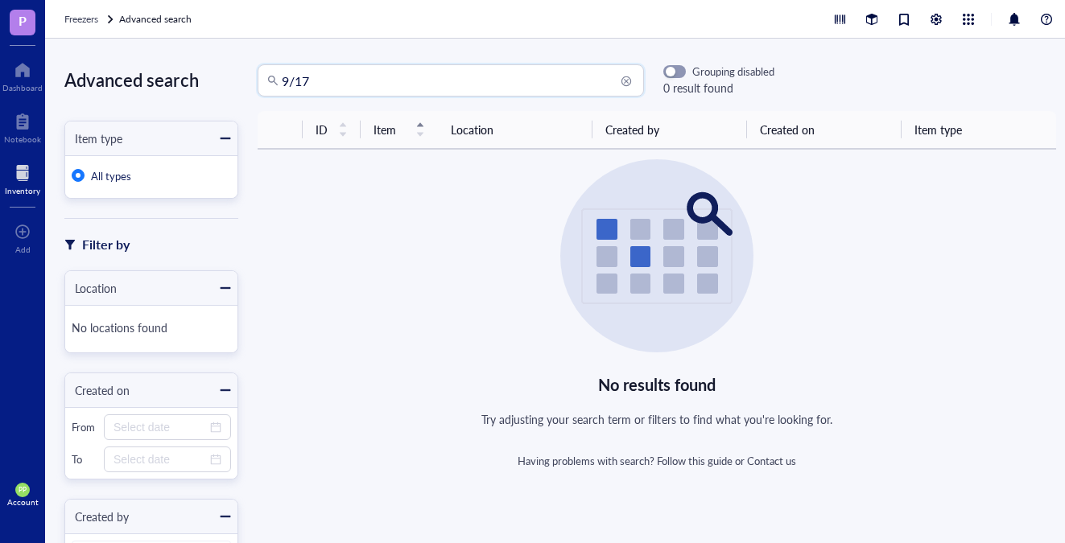
click at [362, 85] on input "9/17" at bounding box center [458, 80] width 353 height 31
type input "9"
type input "1"
type input "3971"
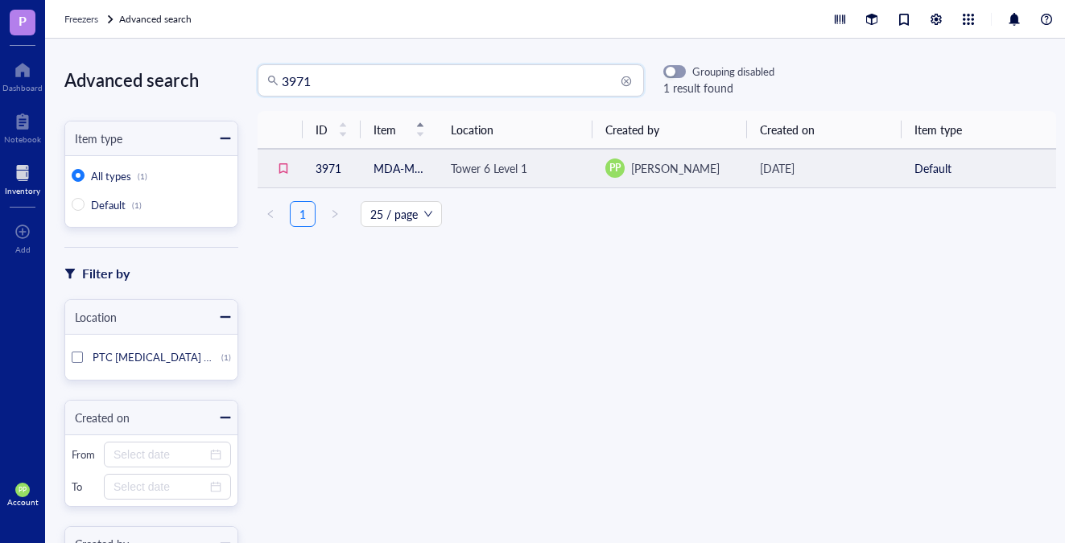
click at [451, 171] on div "Tower 6 Level 1" at bounding box center [489, 168] width 76 height 18
click at [402, 165] on td "MDA-MB 361" at bounding box center [399, 168] width 77 height 39
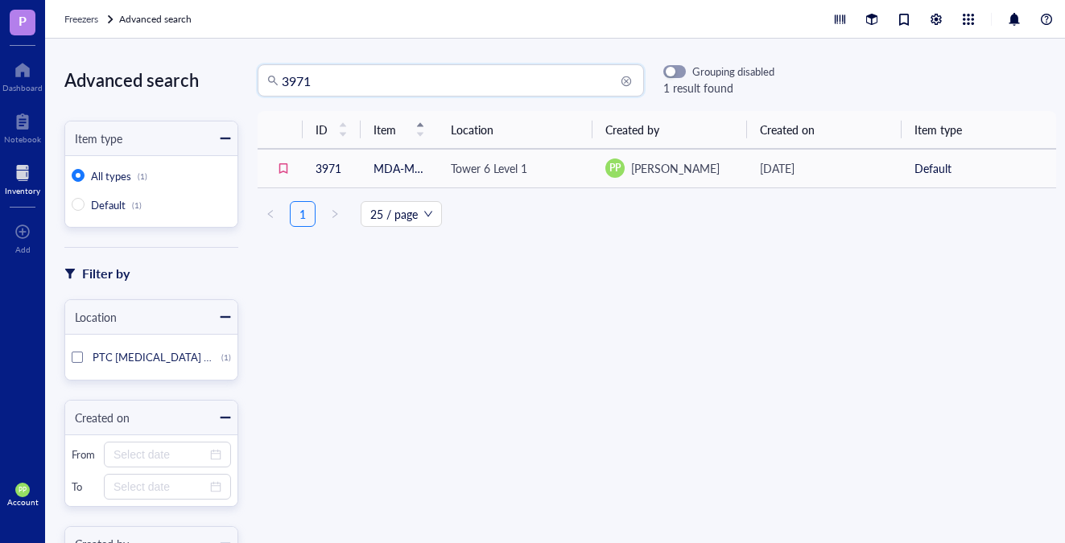
click at [344, 82] on input "3971" at bounding box center [458, 80] width 353 height 31
type input "3"
type input "munster"
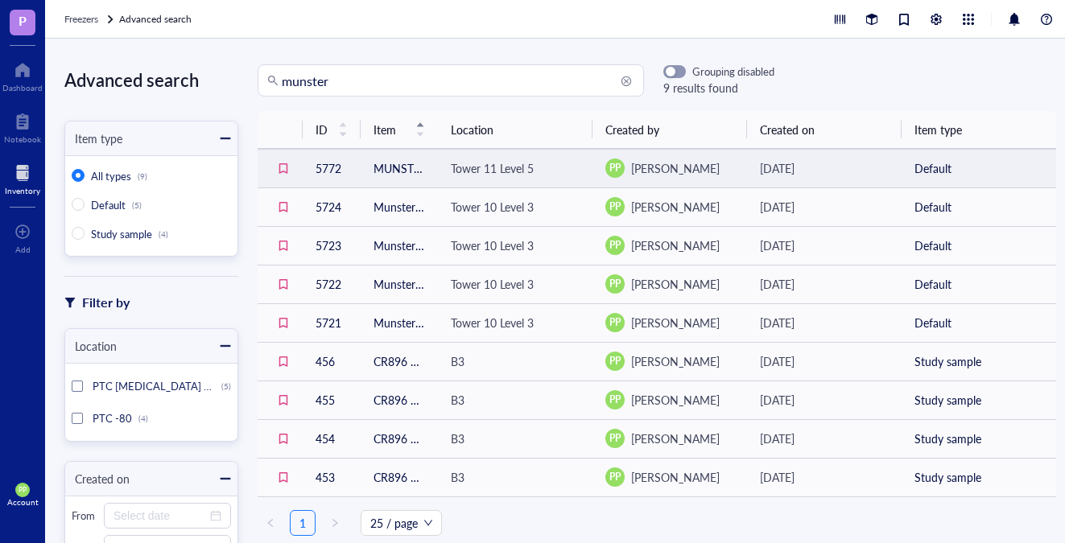
click at [399, 159] on td "MUNSTER TM00089 JAX PDX [DATE]" at bounding box center [399, 168] width 77 height 39
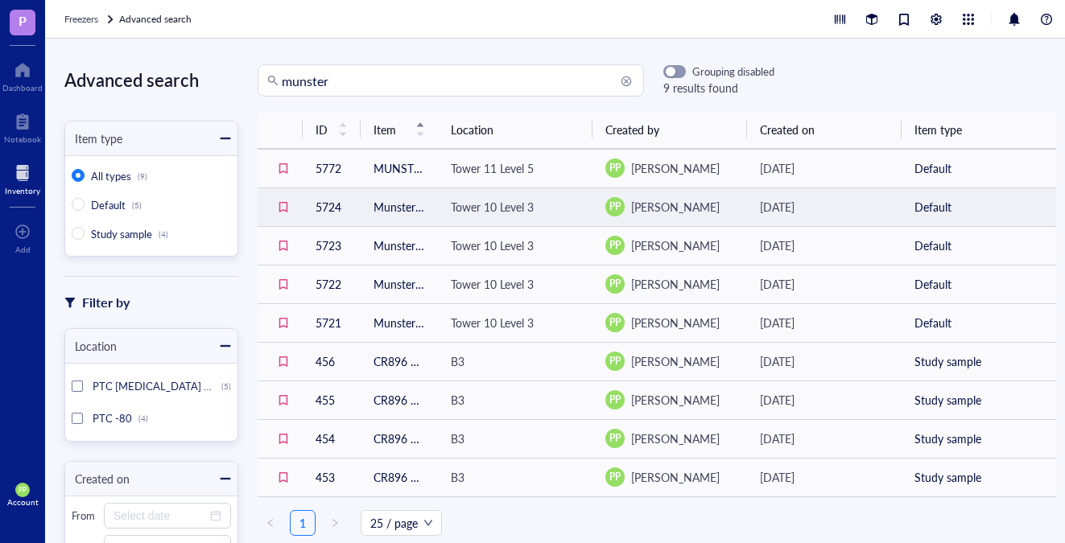
click at [443, 208] on td "Tower 10 Level 3" at bounding box center [515, 207] width 155 height 39
click at [404, 208] on td "Munster JAX PDX TM10089" at bounding box center [399, 207] width 77 height 39
